Goal: Task Accomplishment & Management: Use online tool/utility

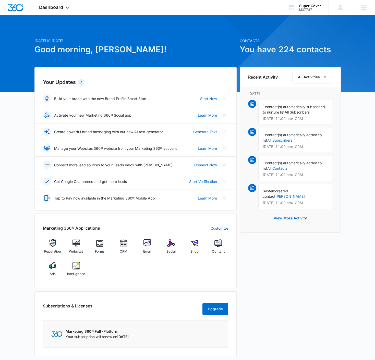
click at [60, 4] on div "Dashboard Apps Reputation Websites Forms CRM Email Social Shop Content Ads Inte…" at bounding box center [54, 7] width 47 height 15
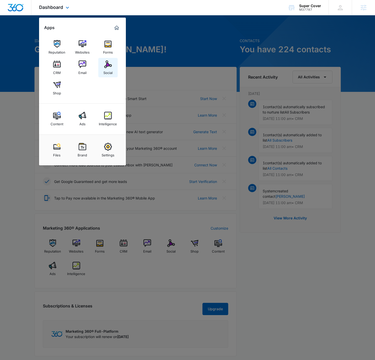
click at [102, 66] on link "Social" at bounding box center [107, 67] width 19 height 19
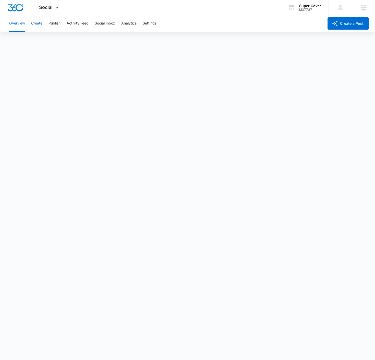
click at [33, 29] on button "Create" at bounding box center [36, 23] width 11 height 16
click at [49, 19] on button "Publish" at bounding box center [55, 23] width 12 height 16
